Goal: Obtain resource: Download file/media

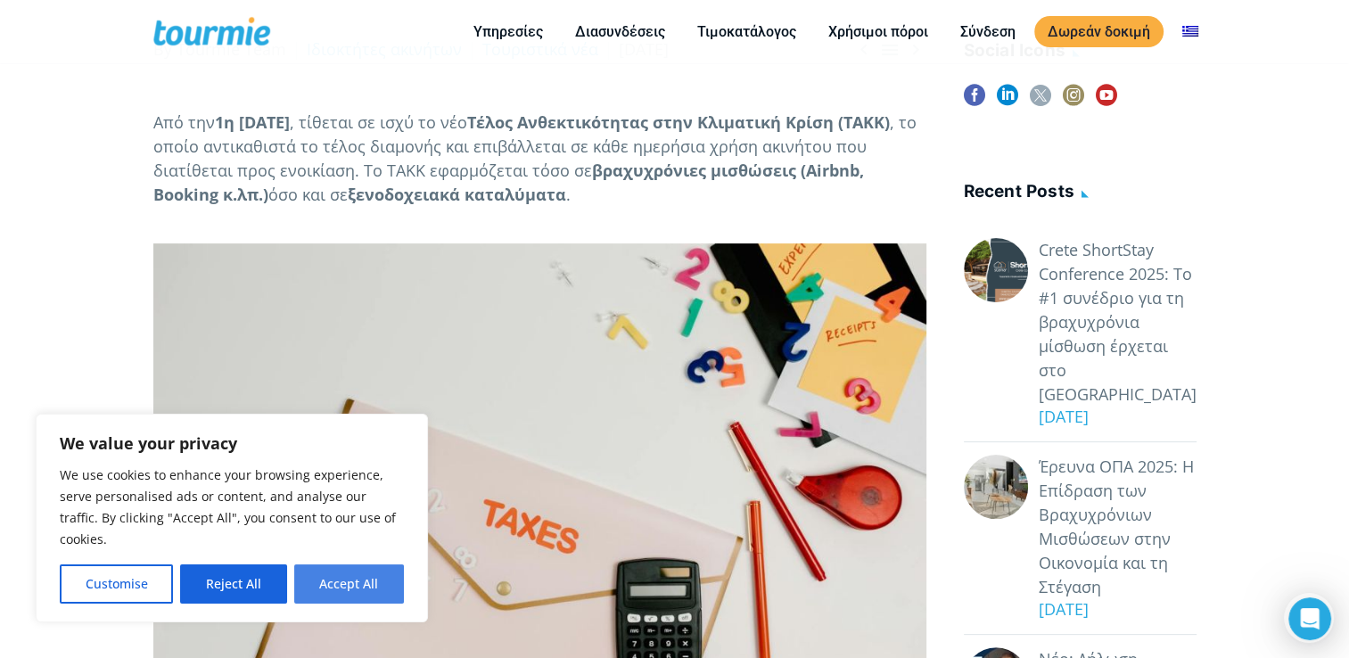
click at [332, 583] on button "Accept All" at bounding box center [349, 583] width 110 height 39
checkbox input "true"
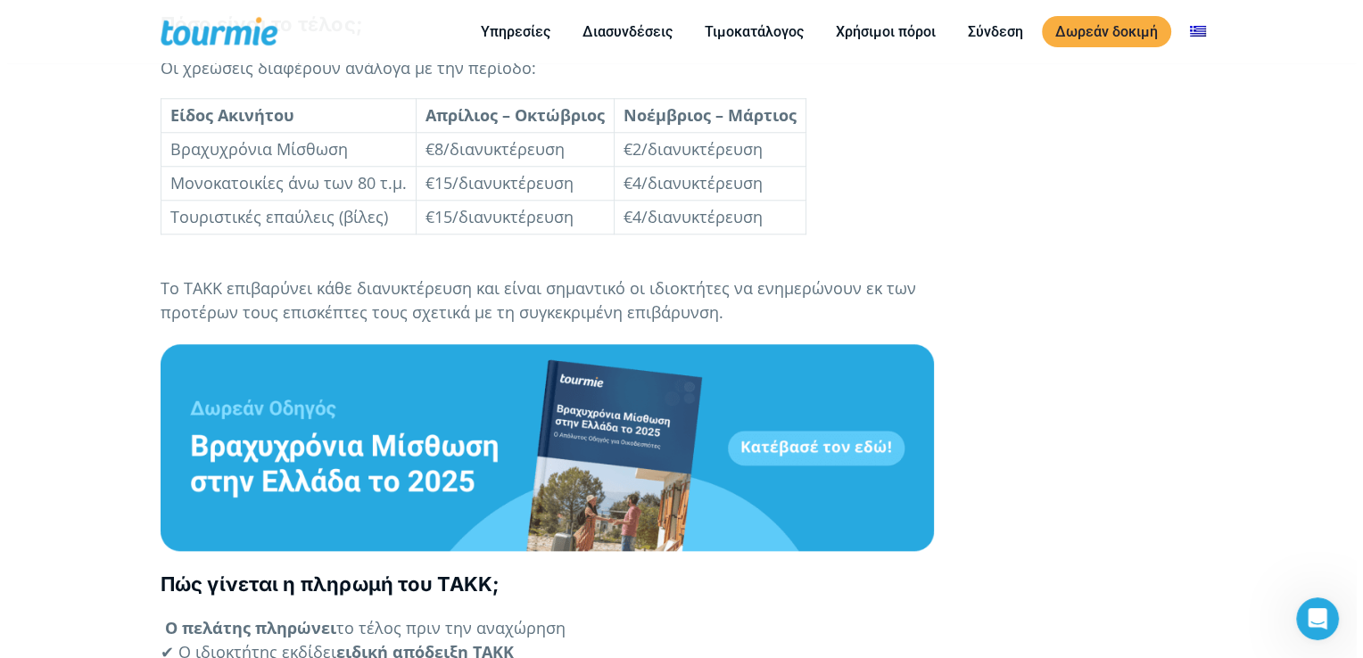
scroll to position [1683, 0]
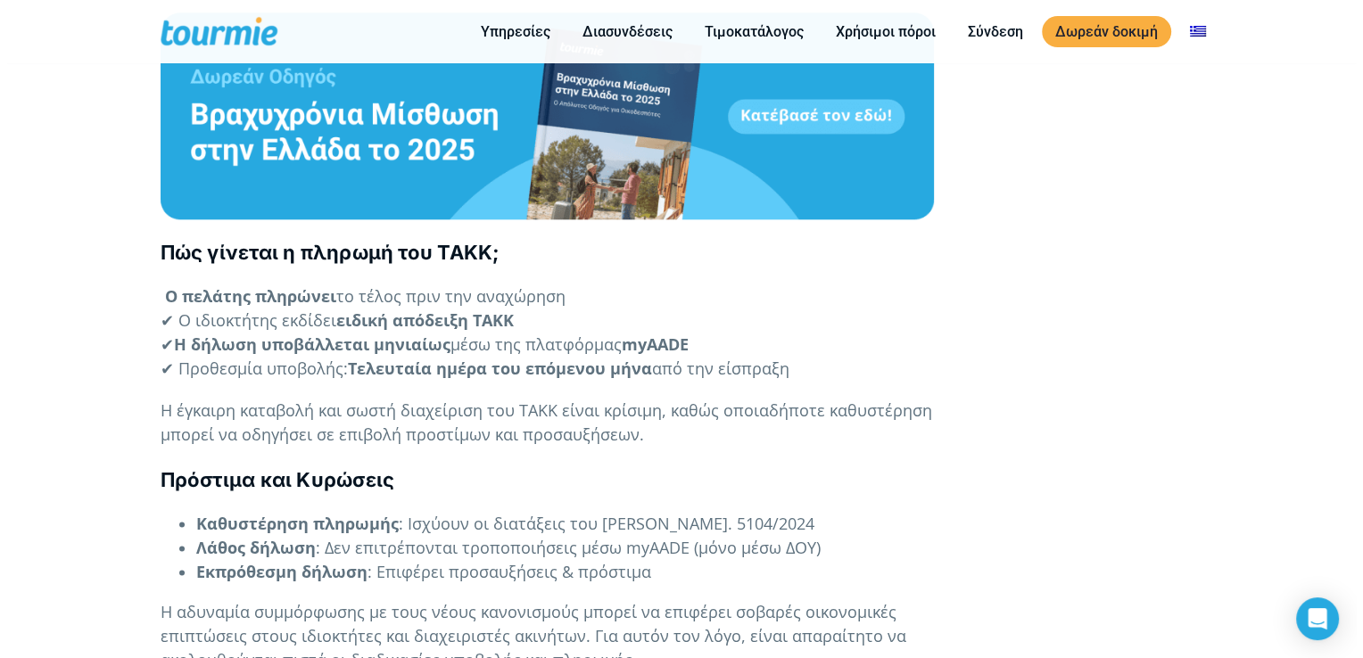
scroll to position [2030, 0]
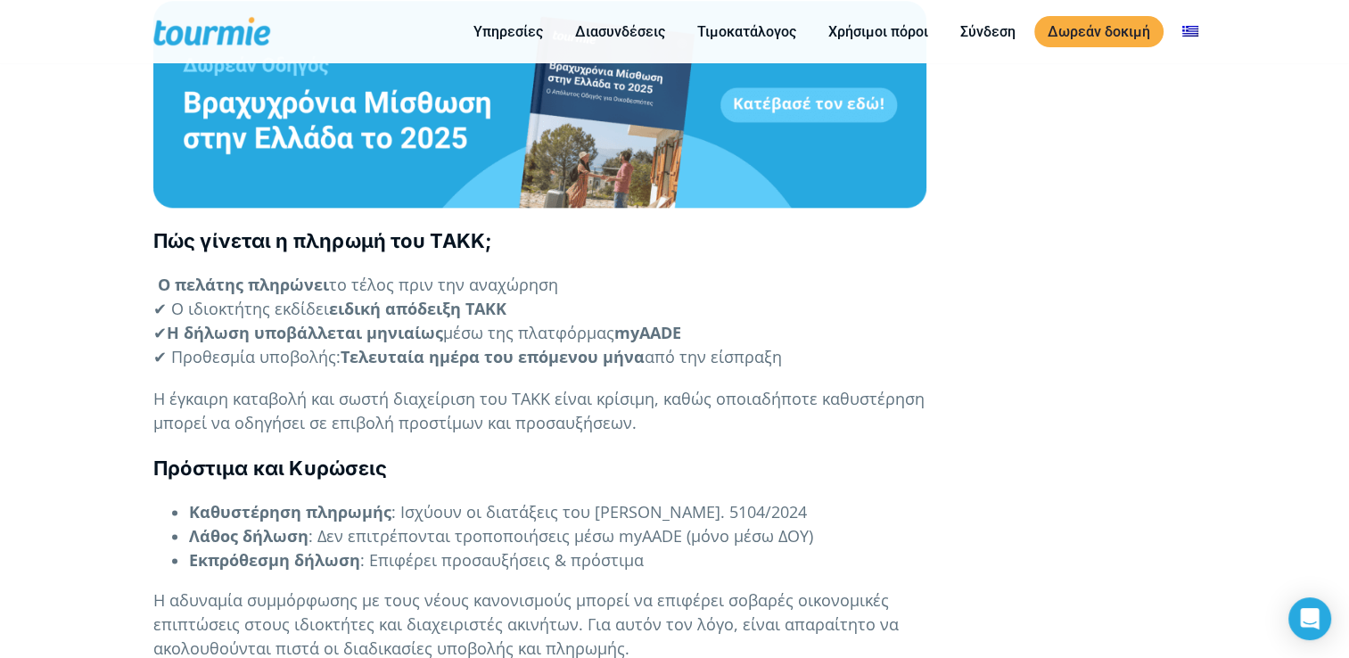
drag, startPoint x: 150, startPoint y: 265, endPoint x: 832, endPoint y: 375, distance: 691.1
copy div "Πώς γίνεται η πληρωμή του ΤΑΚΚ; Ο πελάτης πληρώνει το τέλος πριν την αναχώρηση …"
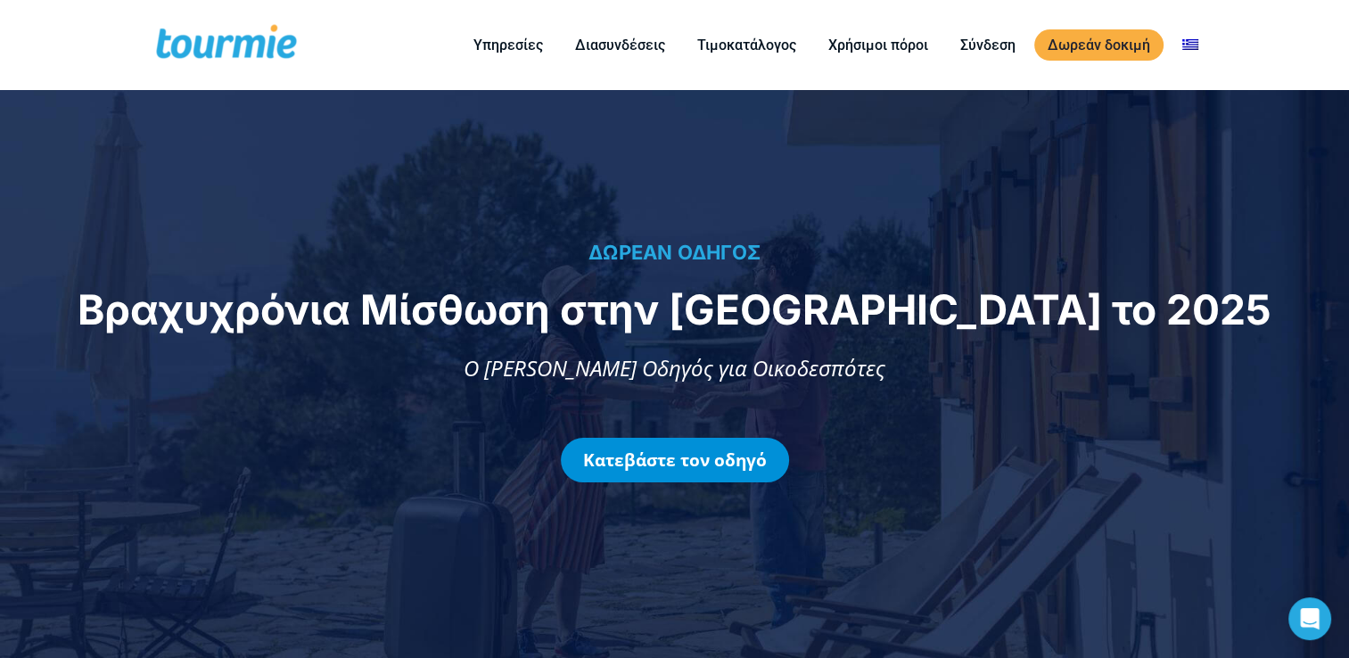
click at [674, 464] on link "Κατεβάστε τον οδηγό" at bounding box center [675, 460] width 228 height 45
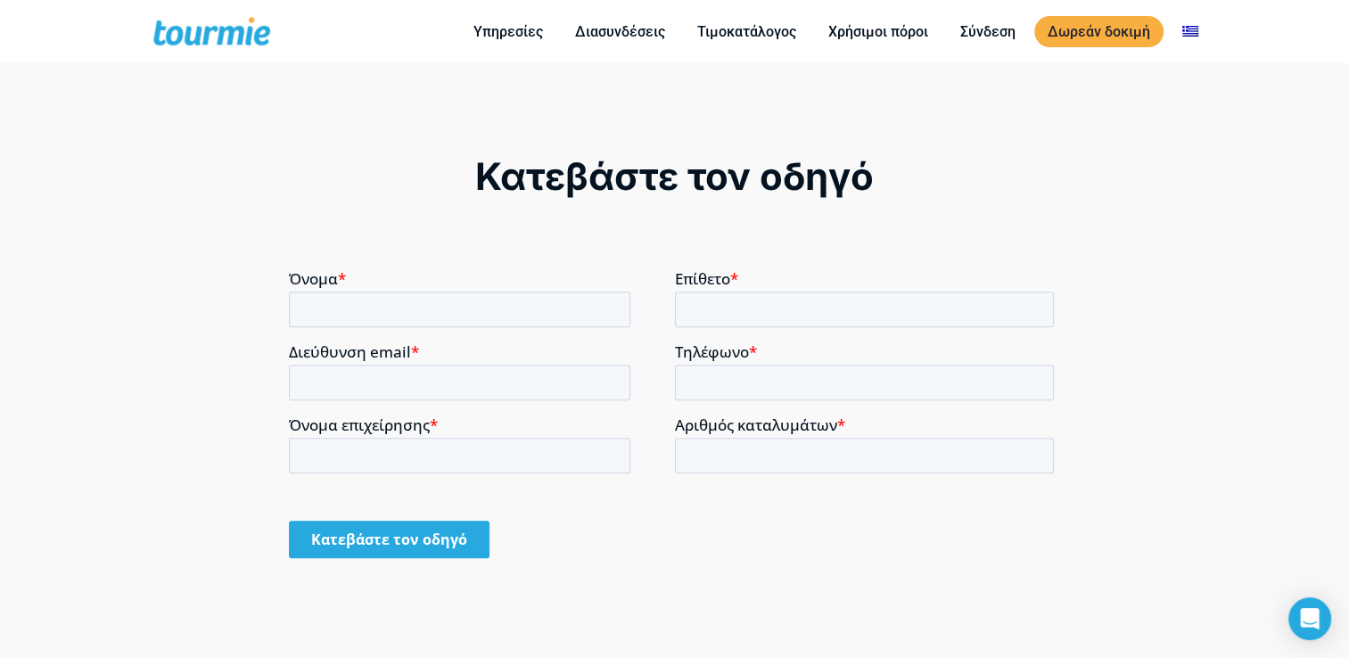
scroll to position [1309, 0]
